Goal: Task Accomplishment & Management: Complete application form

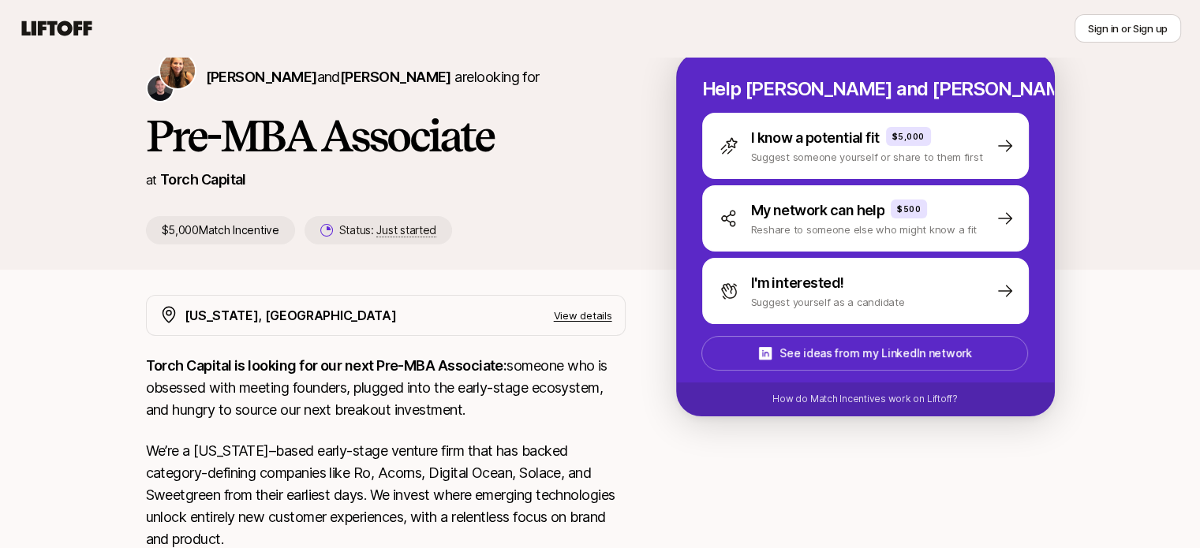
scroll to position [66, 0]
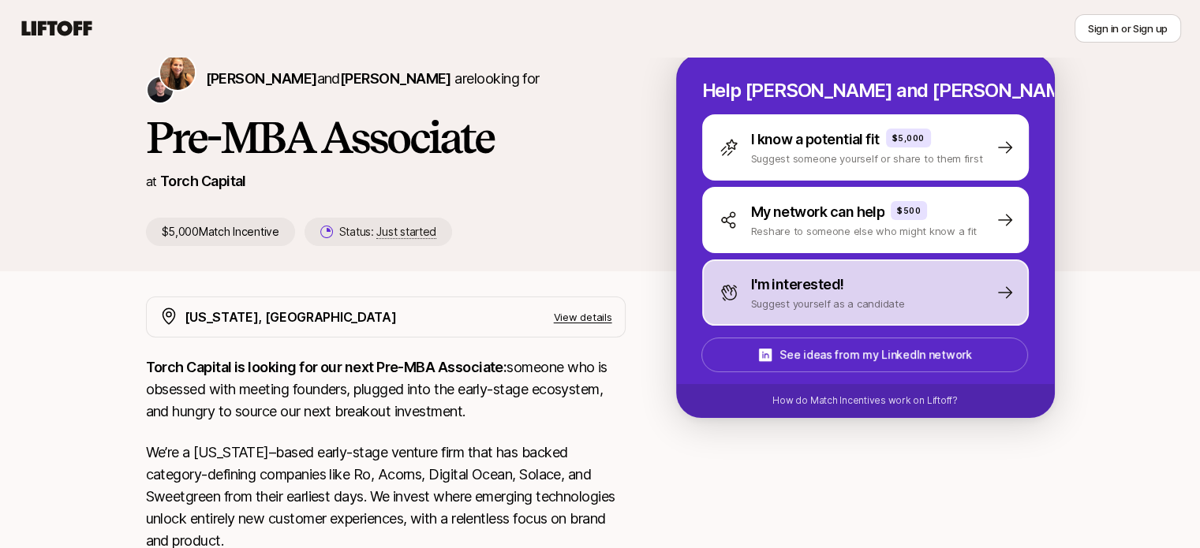
click at [818, 305] on p "Suggest yourself as a candidate" at bounding box center [828, 304] width 154 height 16
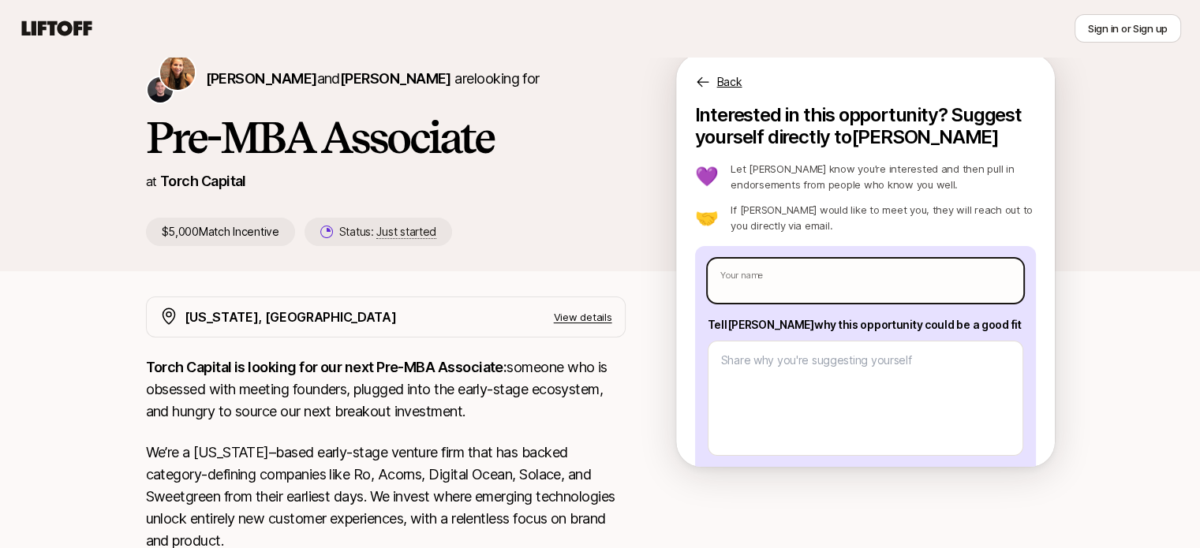
click at [811, 287] on input "text" at bounding box center [866, 281] width 316 height 44
type input "[PERSON_NAME]"
type textarea "x"
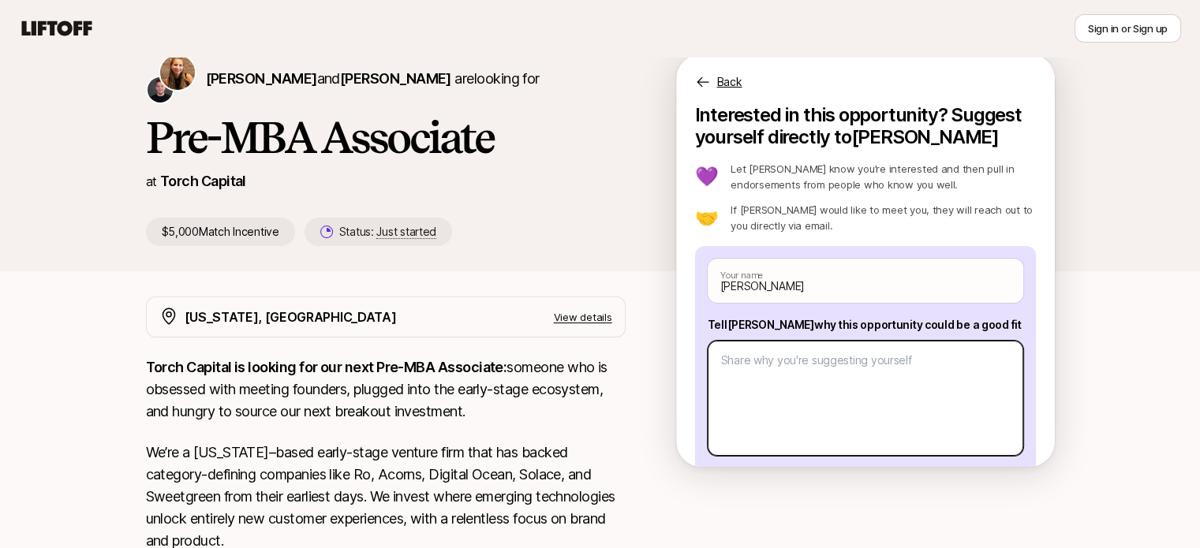
click at [799, 397] on textarea at bounding box center [866, 398] width 316 height 115
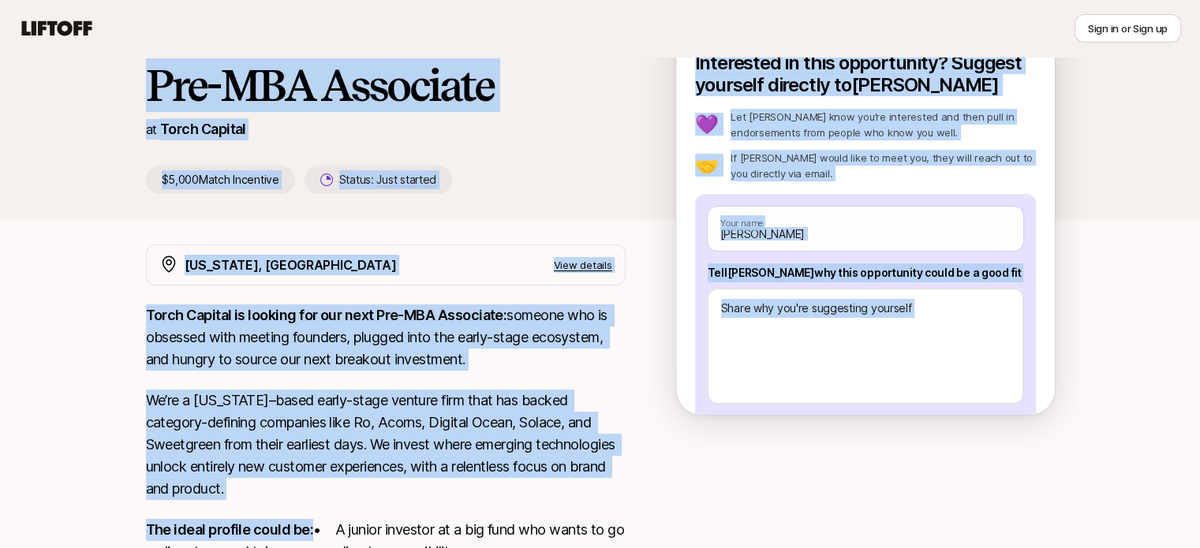
scroll to position [137, 0]
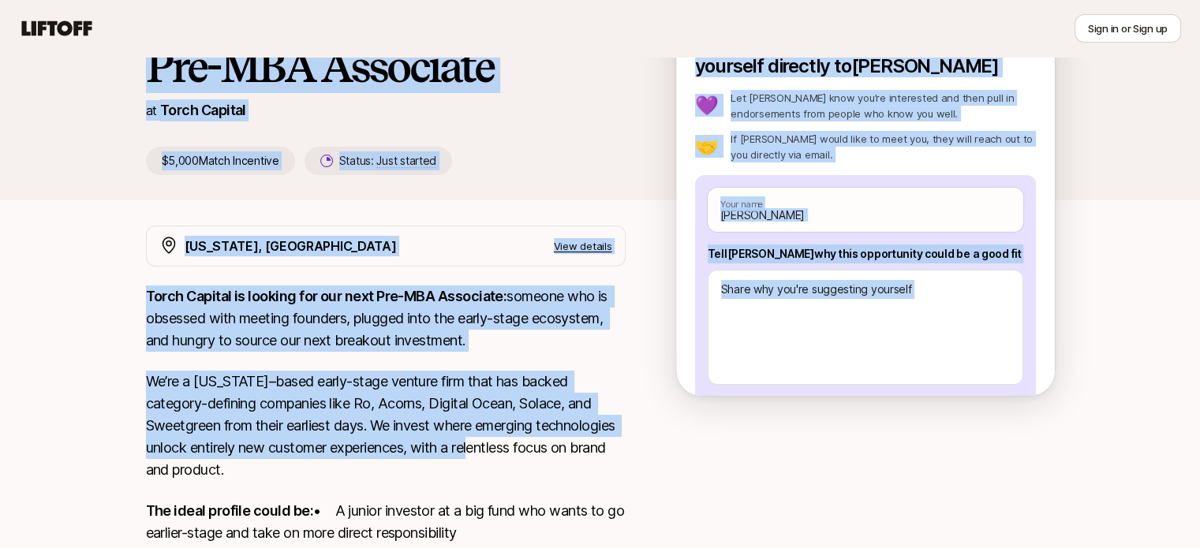
drag, startPoint x: 133, startPoint y: 60, endPoint x: 575, endPoint y: 438, distance: 581.6
click at [575, 438] on div "[PERSON_NAME] and [PERSON_NAME] are looking for Pre-MBA Associate at Torch Capi…" at bounding box center [600, 381] width 1200 height 849
click at [598, 245] on p "View details" at bounding box center [583, 246] width 58 height 16
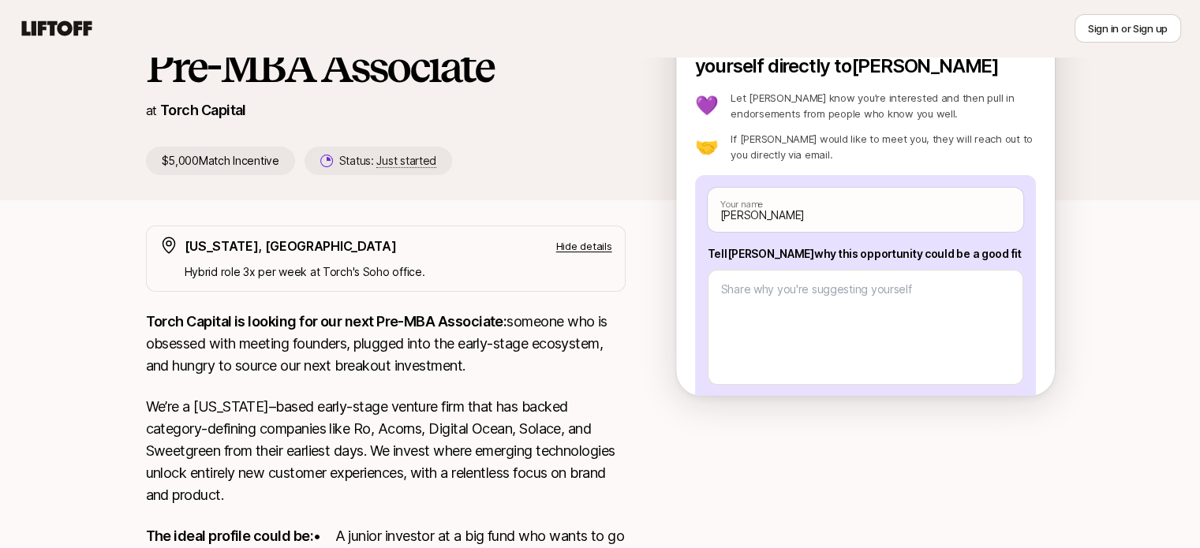
scroll to position [455, 0]
